Goal: Information Seeking & Learning: Find specific fact

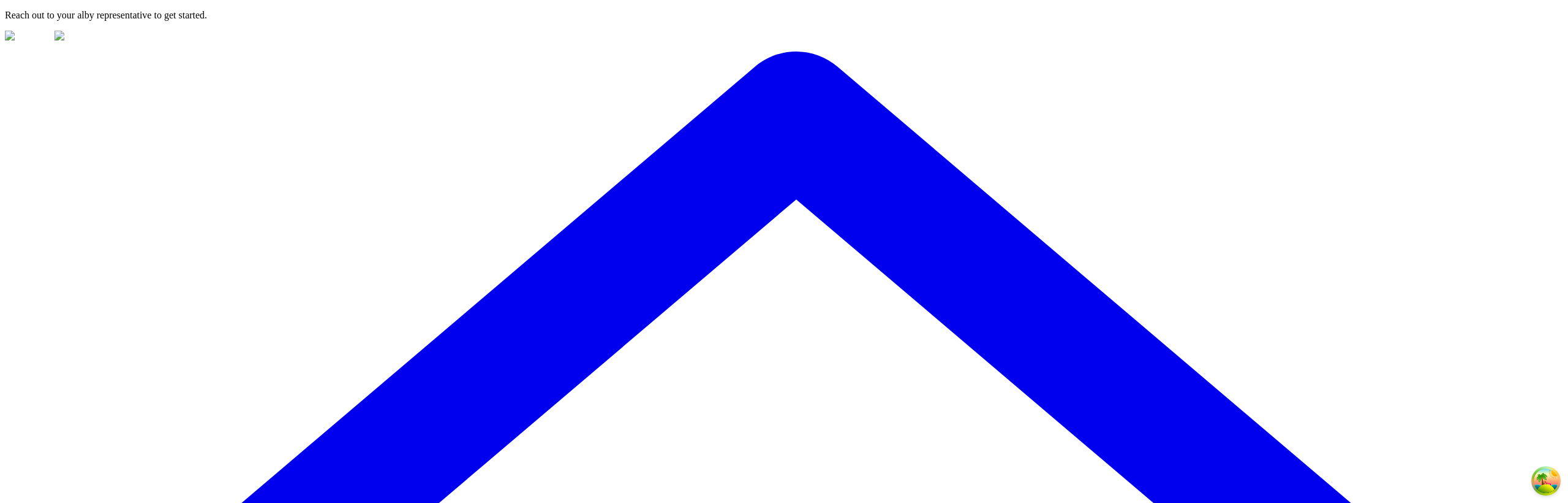
type input "***"
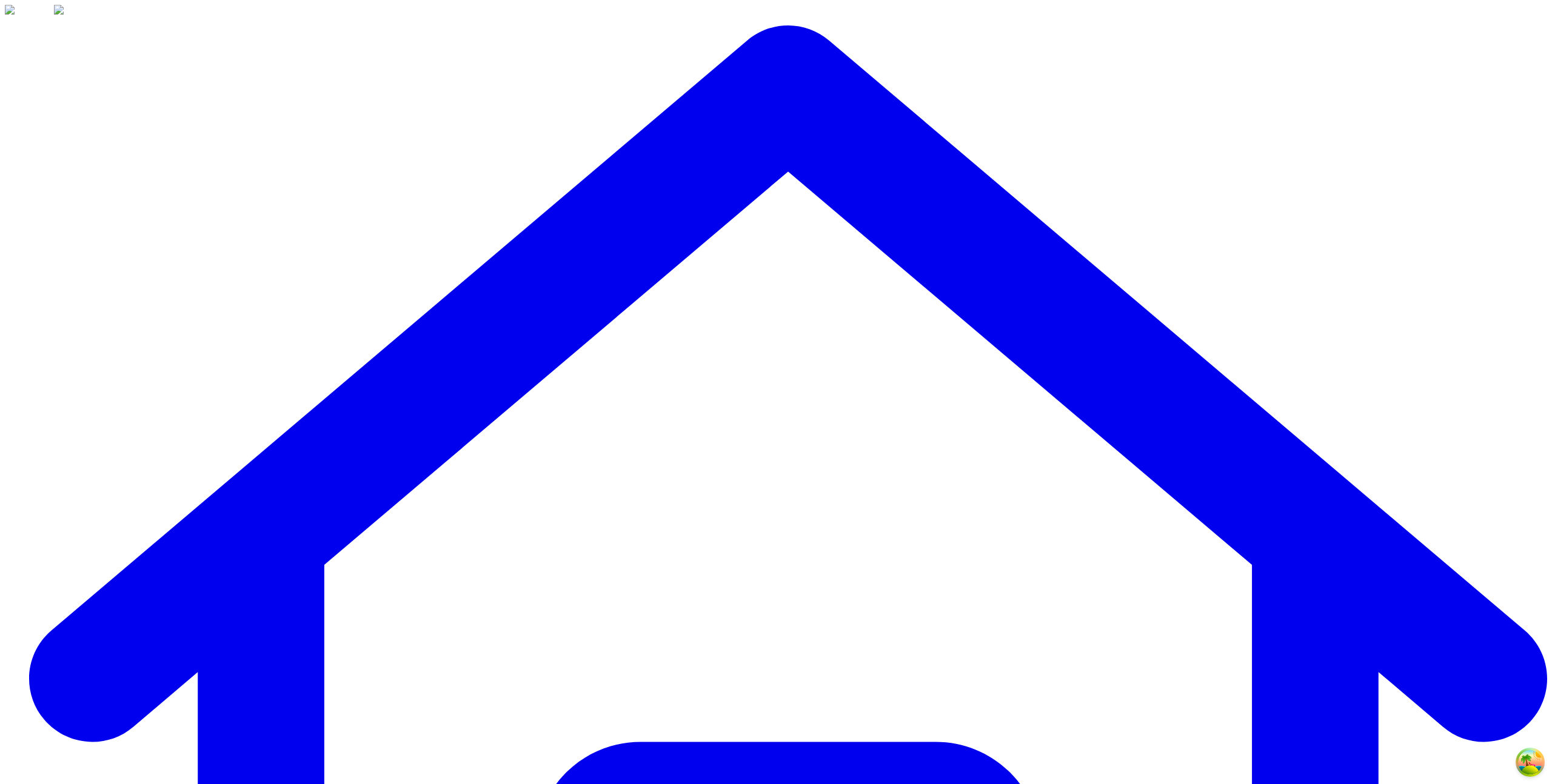
drag, startPoint x: 744, startPoint y: 408, endPoint x: 873, endPoint y: 332, distance: 149.7
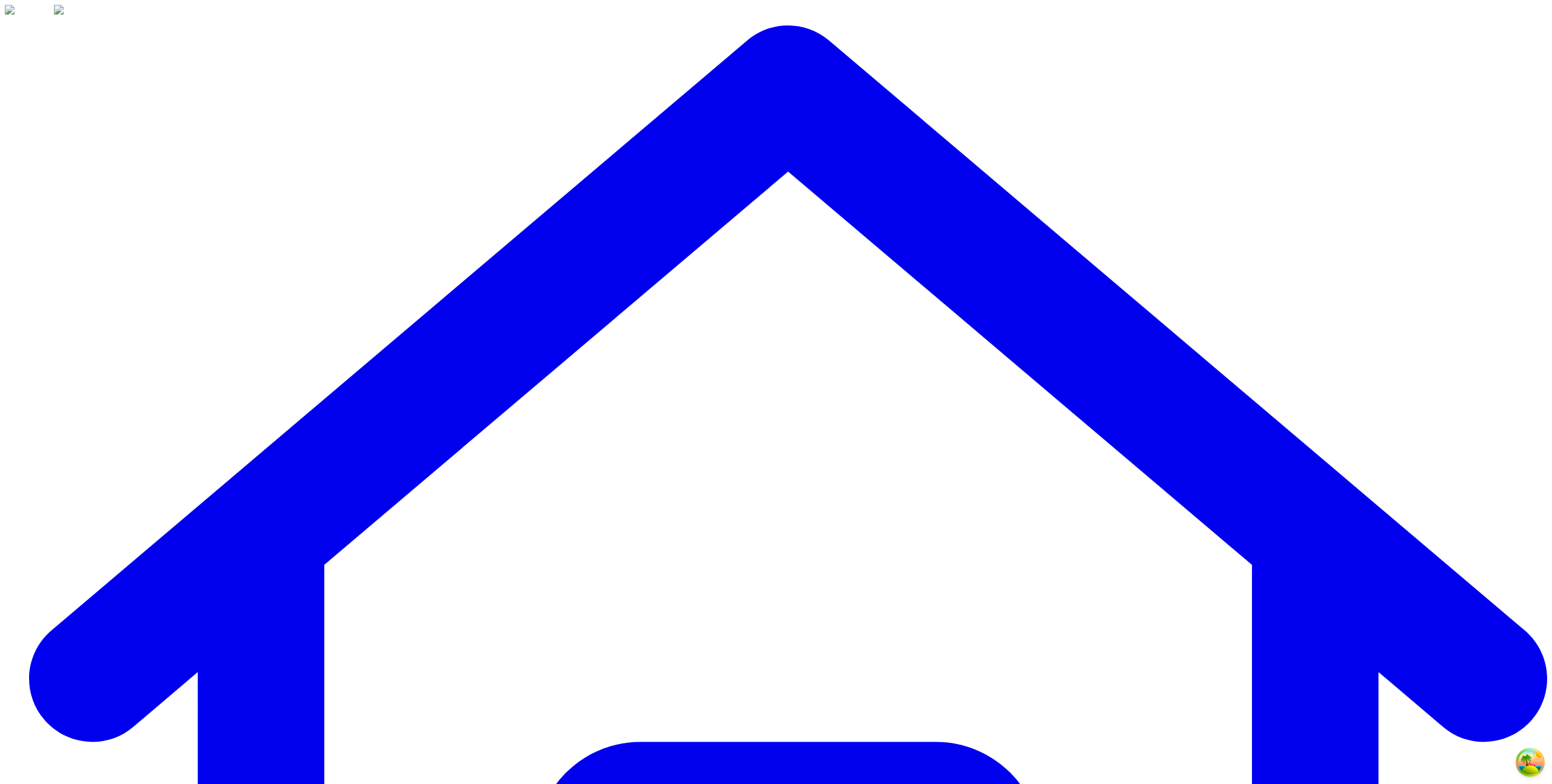
scroll to position [618, 0]
drag, startPoint x: 236, startPoint y: 458, endPoint x: 321, endPoint y: 427, distance: 90.5
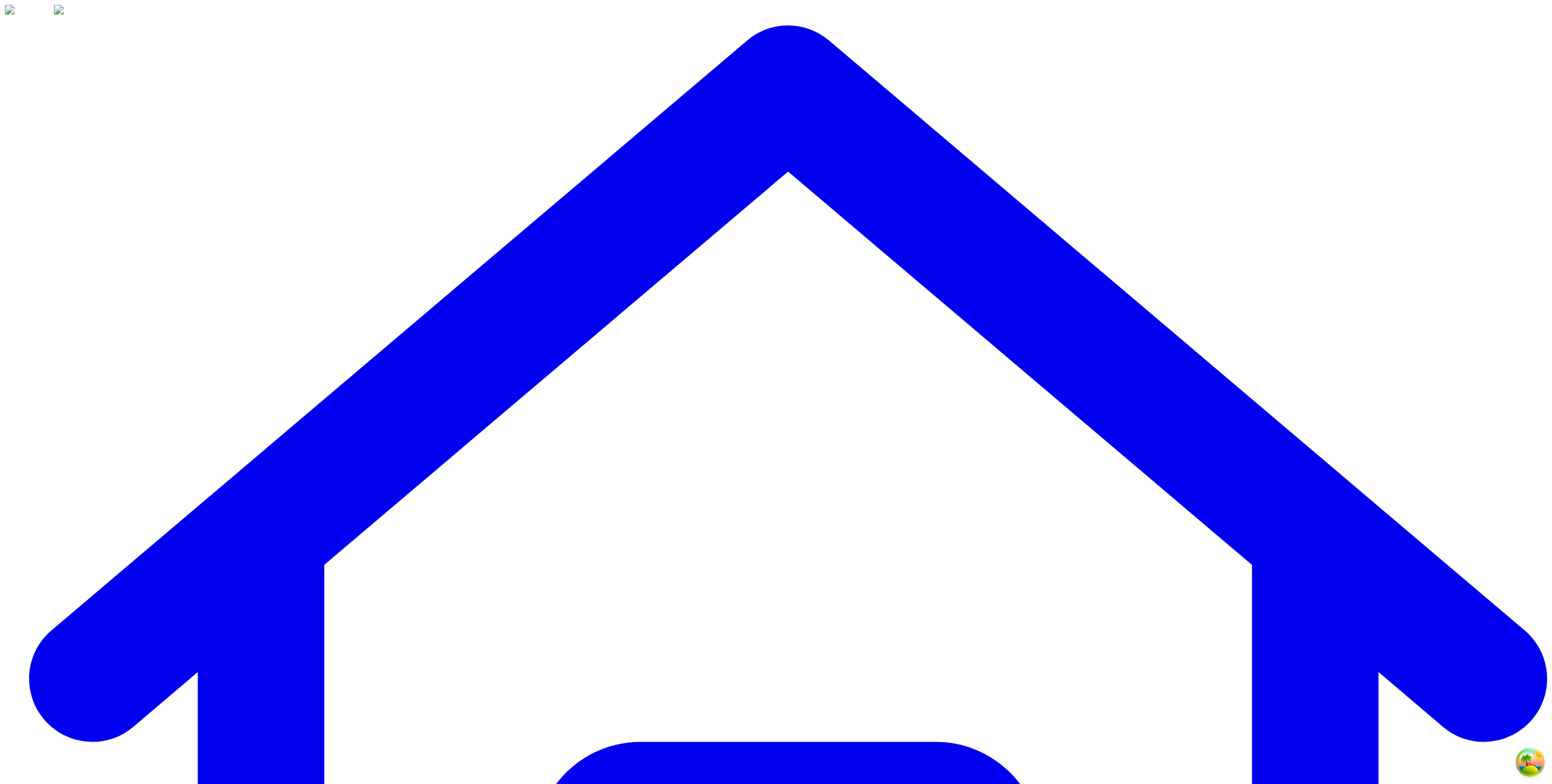
scroll to position [1463, 0]
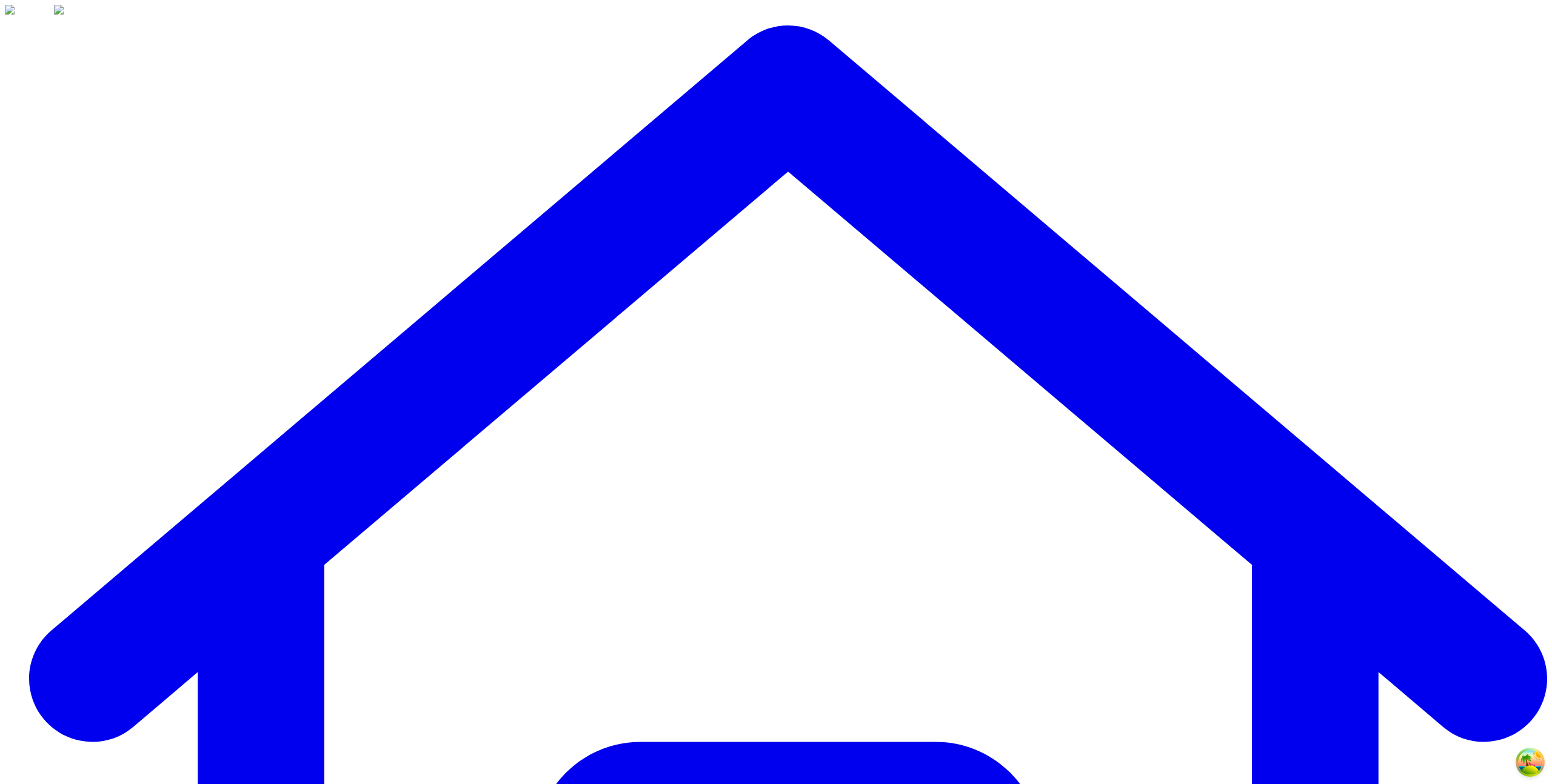
scroll to position [1726, 0]
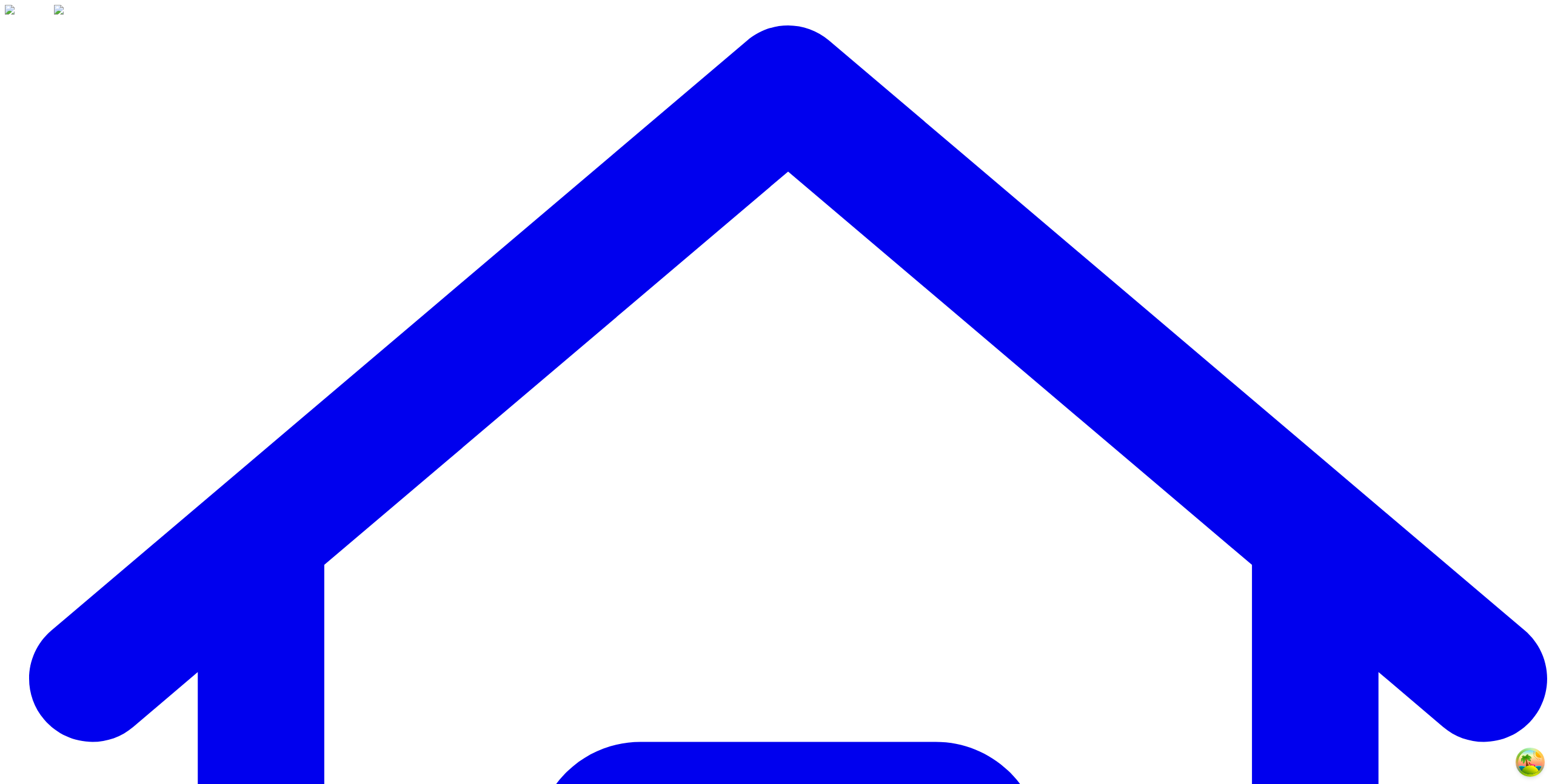
scroll to position [3494, 0]
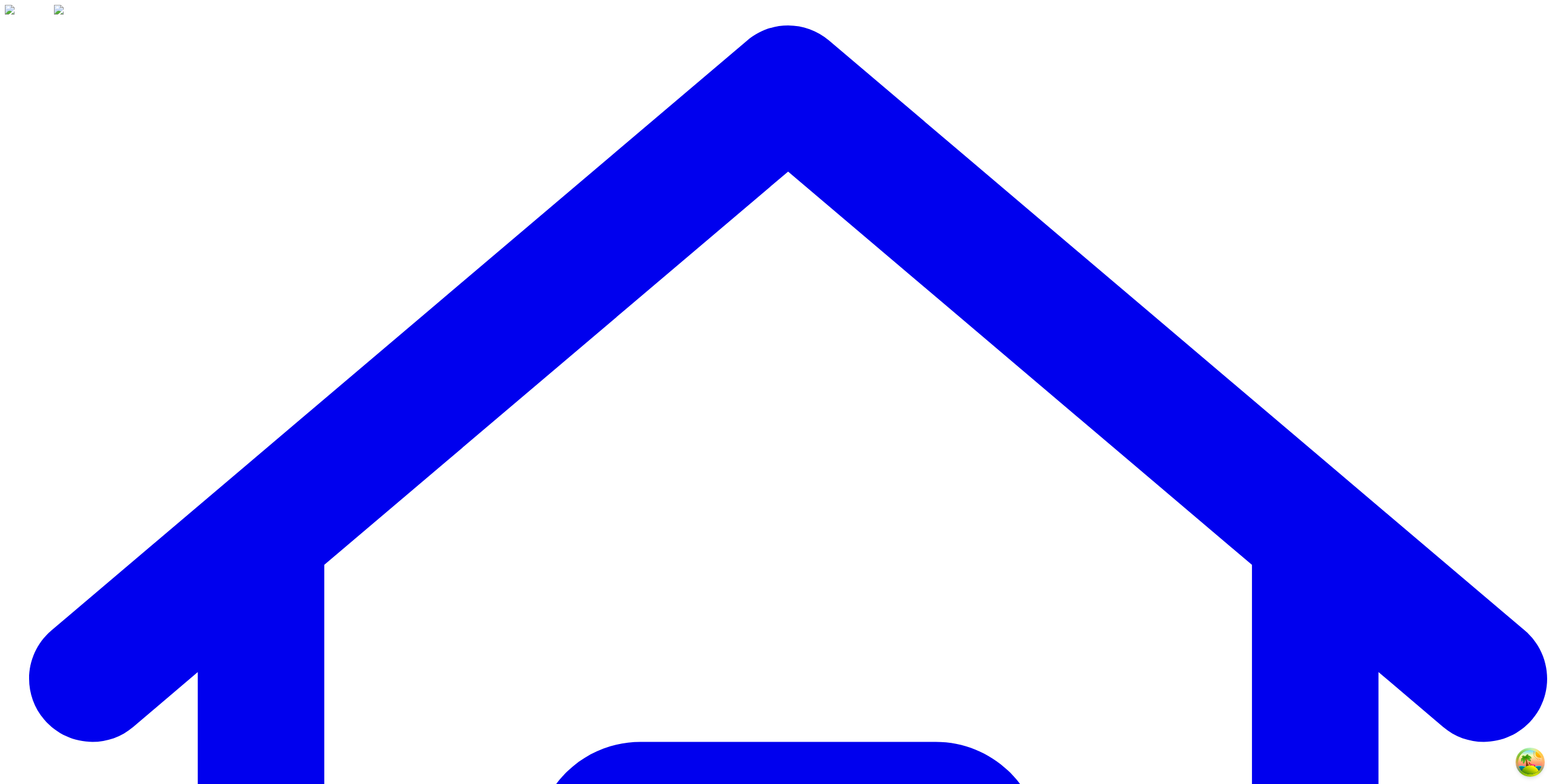
scroll to position [6064, 0]
drag, startPoint x: 763, startPoint y: 265, endPoint x: 746, endPoint y: 273, distance: 18.8
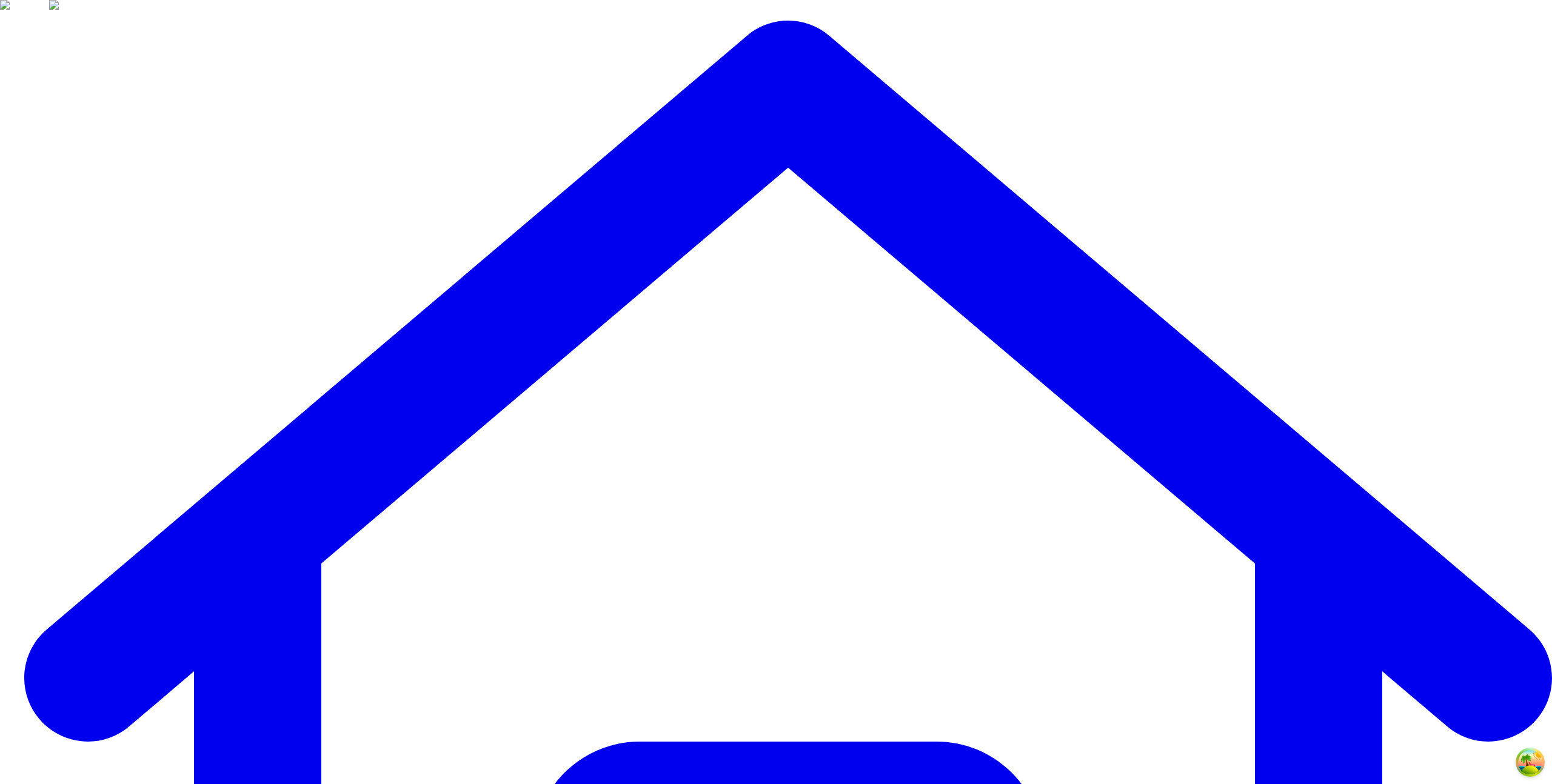
type input "***"
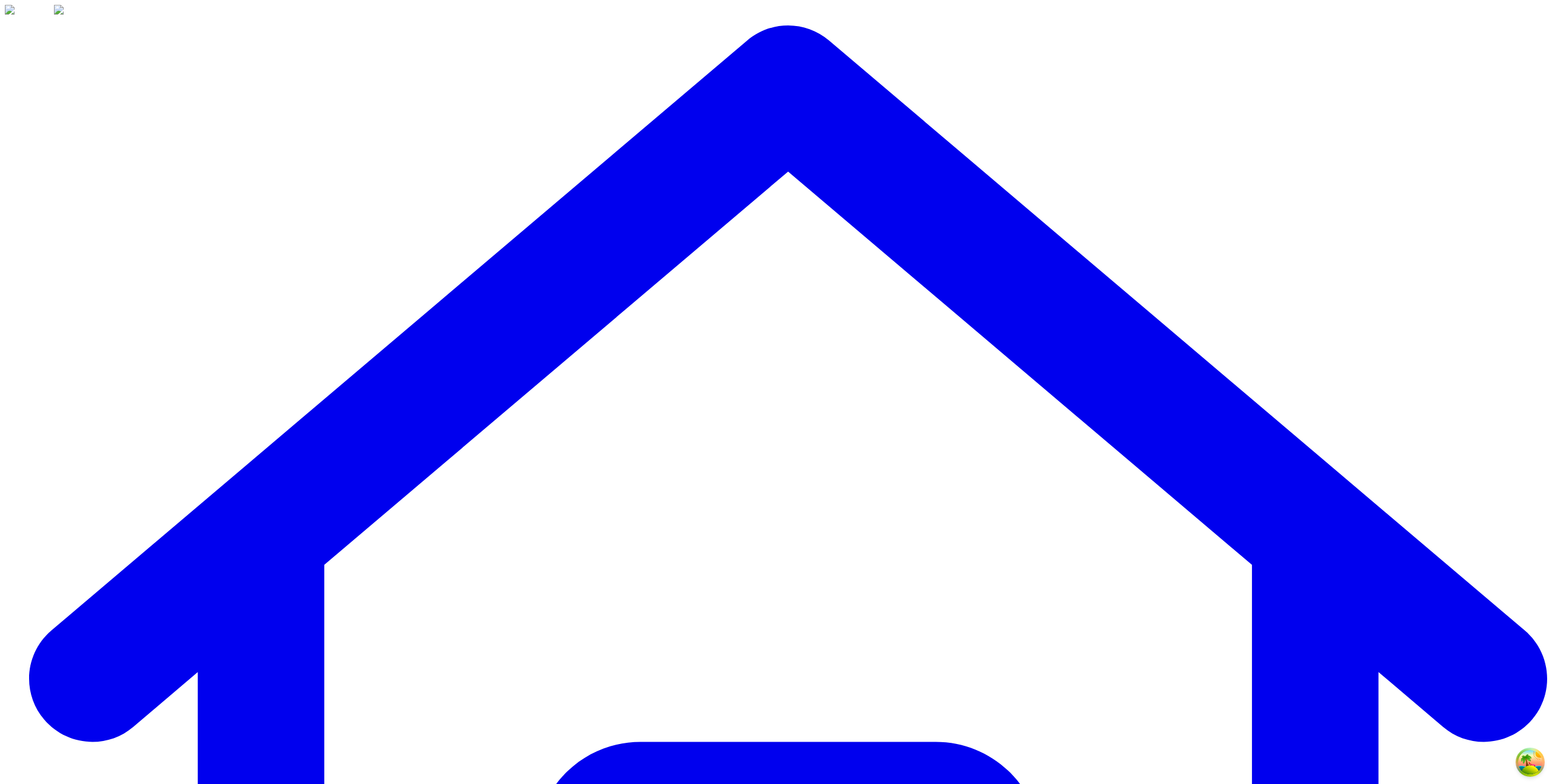
drag, startPoint x: 630, startPoint y: 526, endPoint x: 886, endPoint y: 368, distance: 300.8
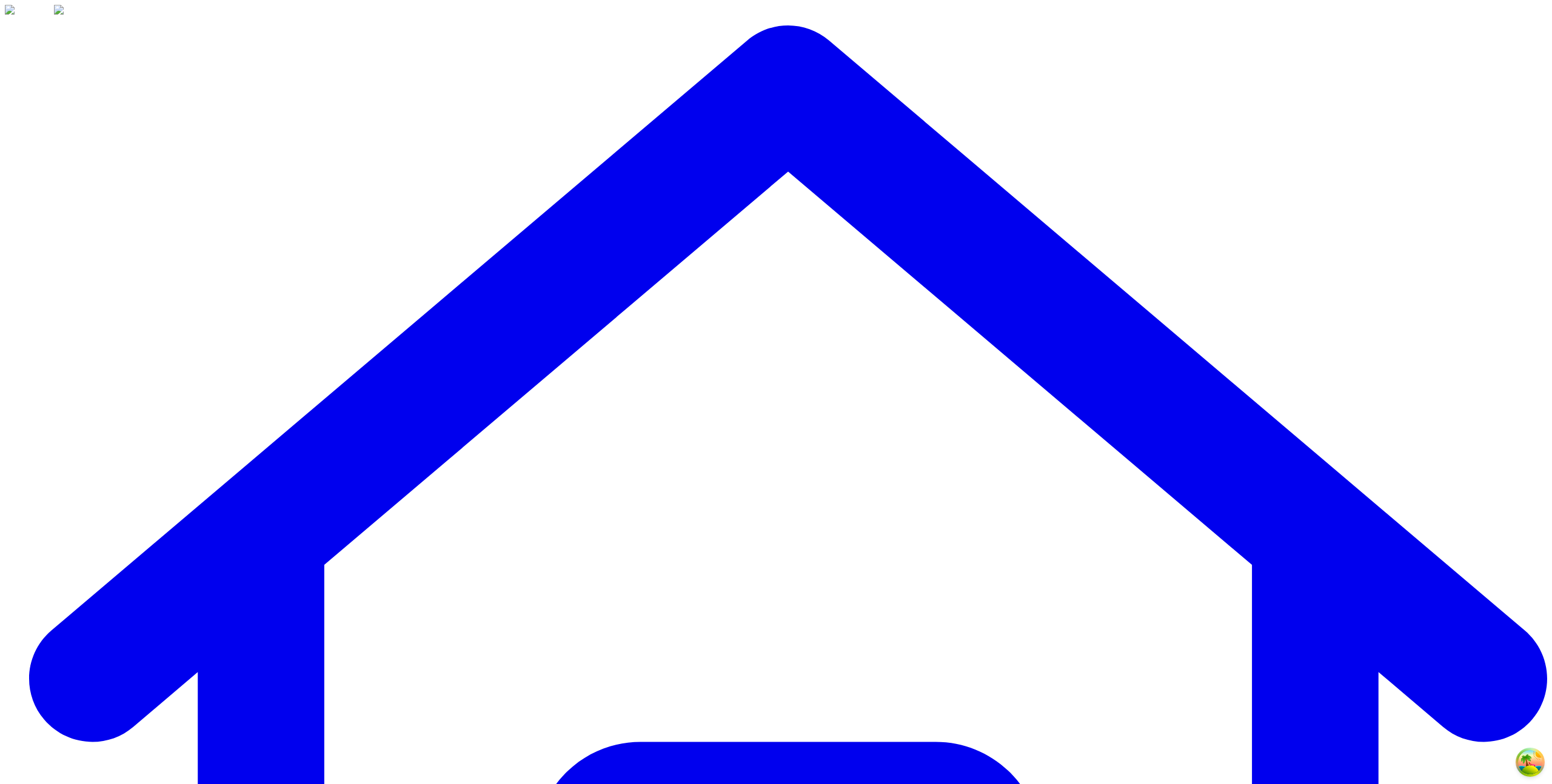
scroll to position [31, 0]
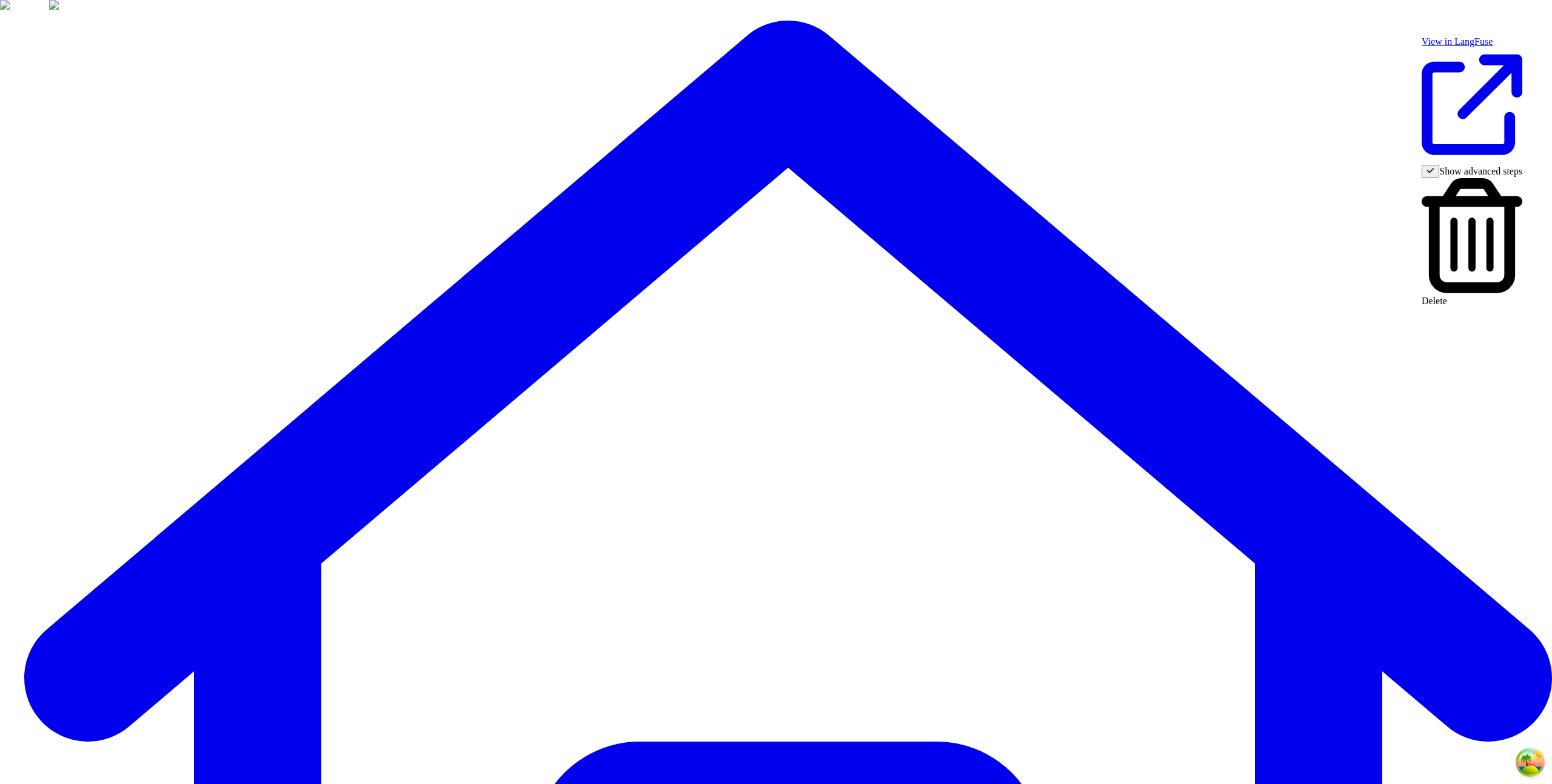
click at [1494, 165] on div "Show advanced steps" at bounding box center [1472, 172] width 100 height 14
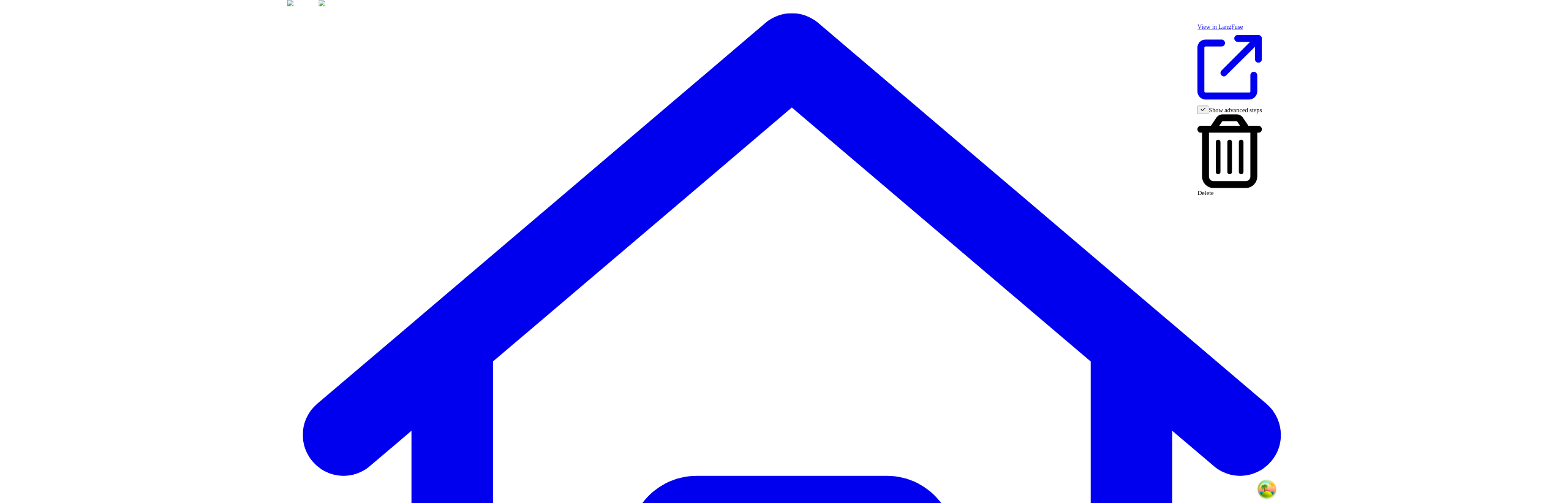
scroll to position [0, 0]
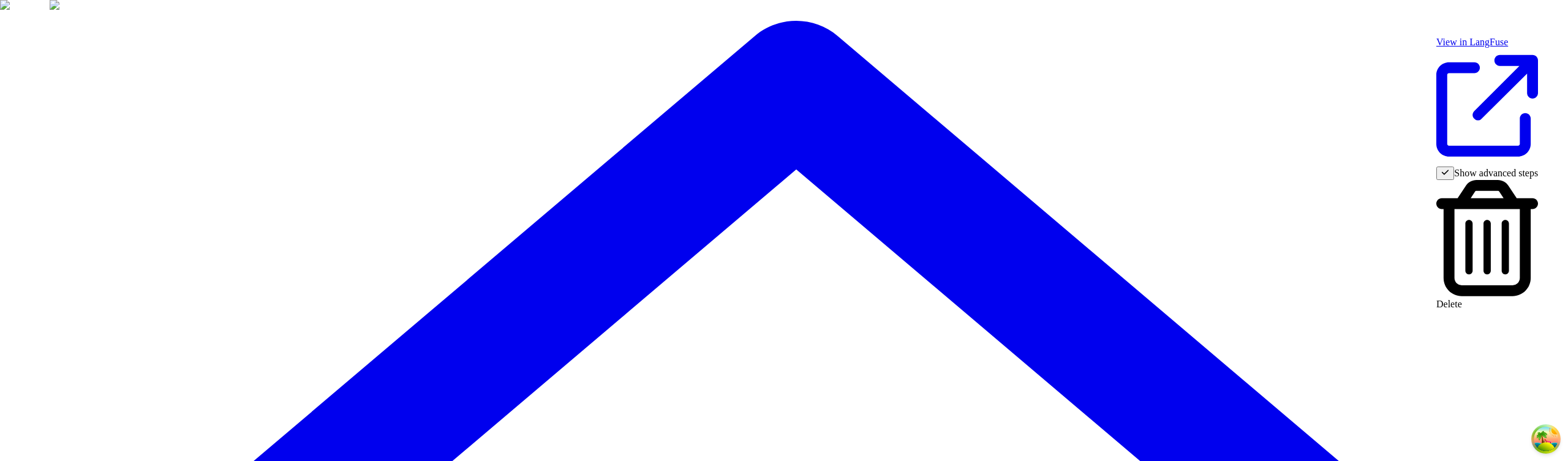
click at [1502, 166] on div "Show advanced steps" at bounding box center [1487, 173] width 101 height 14
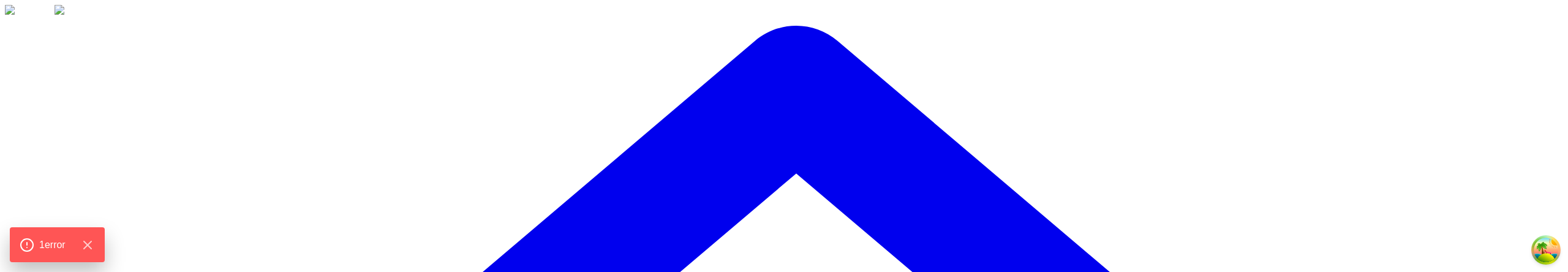
drag, startPoint x: 1366, startPoint y: 72, endPoint x: 1565, endPoint y: 62, distance: 199.3
copy h2 "Response Details"
